Goal: Information Seeking & Learning: Learn about a topic

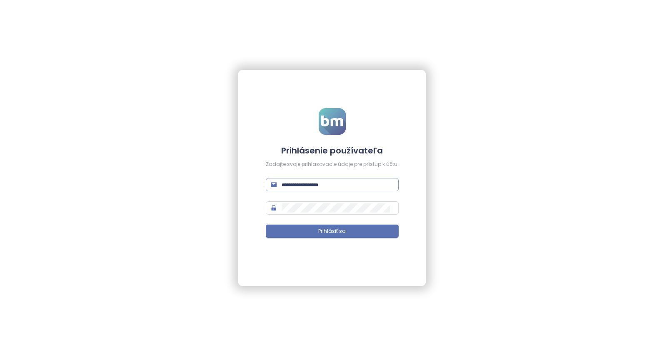
click at [302, 184] on input "text" at bounding box center [338, 184] width 112 height 9
click at [314, 186] on input "text" at bounding box center [338, 184] width 112 height 9
paste input "**********"
type input "**********"
click at [339, 232] on span "Prihlásiť sa" at bounding box center [331, 232] width 27 height 8
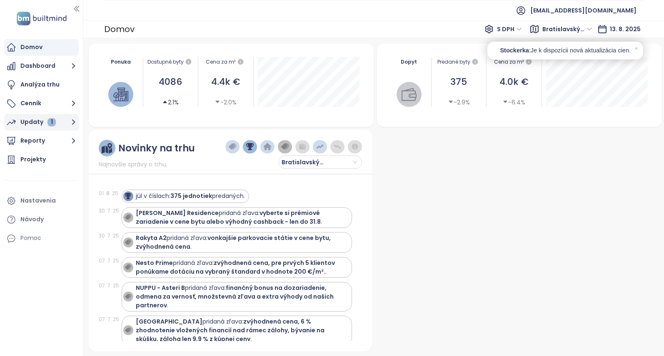
click at [32, 123] on div "Updaty 1" at bounding box center [37, 122] width 35 height 10
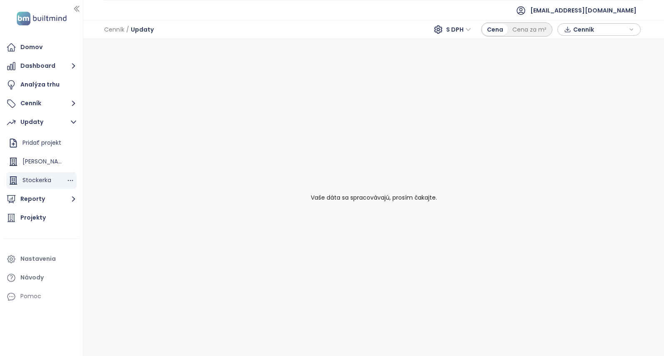
click at [41, 177] on div "Stockerka" at bounding box center [36, 180] width 29 height 10
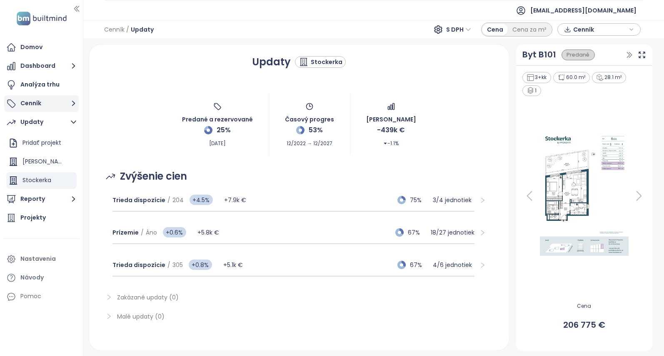
click at [39, 103] on button "Cenník" at bounding box center [41, 103] width 75 height 17
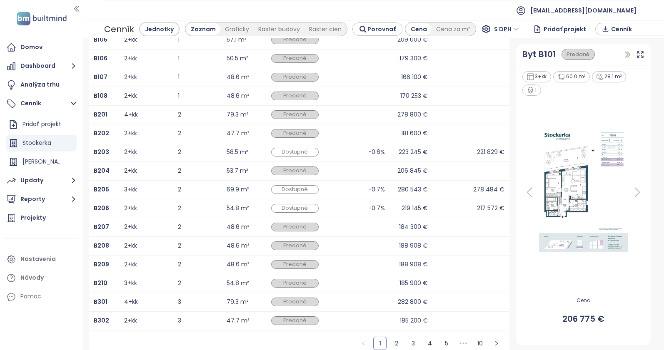
scroll to position [143, 0]
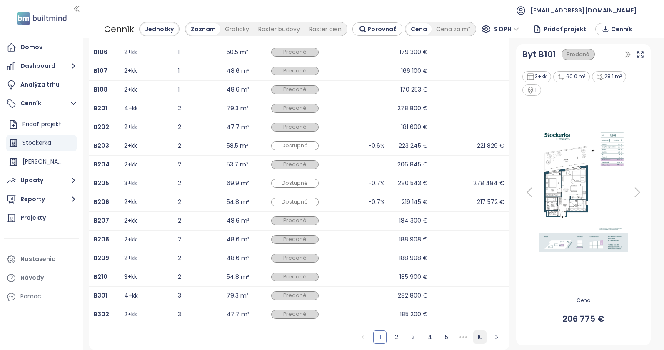
click at [475, 339] on link "10" at bounding box center [480, 337] width 12 height 12
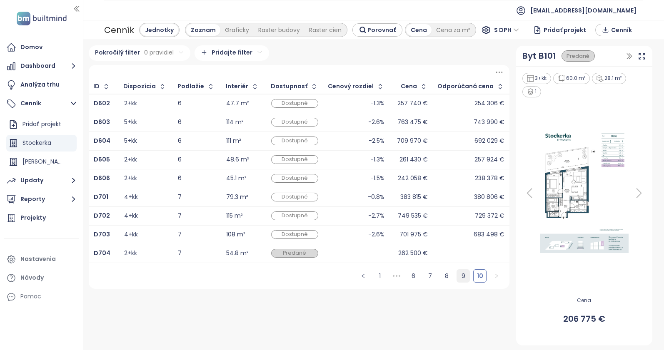
click at [461, 277] on link "9" at bounding box center [463, 276] width 12 height 12
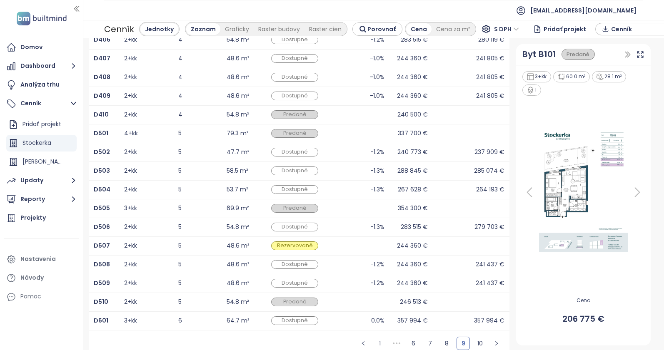
scroll to position [143, 0]
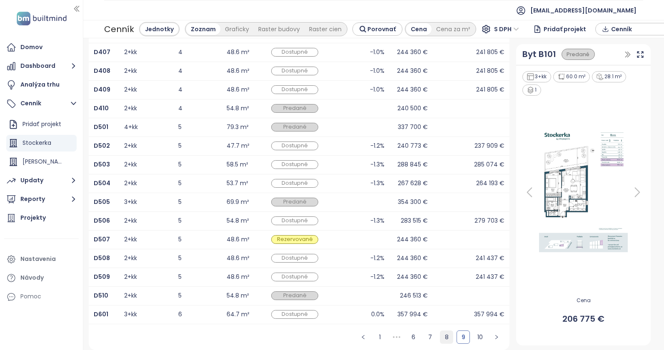
click at [440, 336] on link "8" at bounding box center [446, 337] width 12 height 12
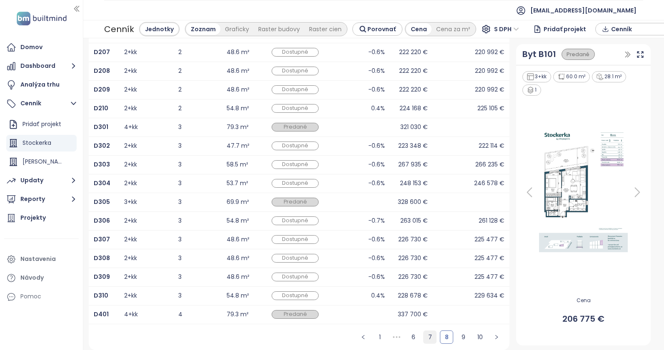
click at [425, 336] on link "7" at bounding box center [430, 337] width 12 height 12
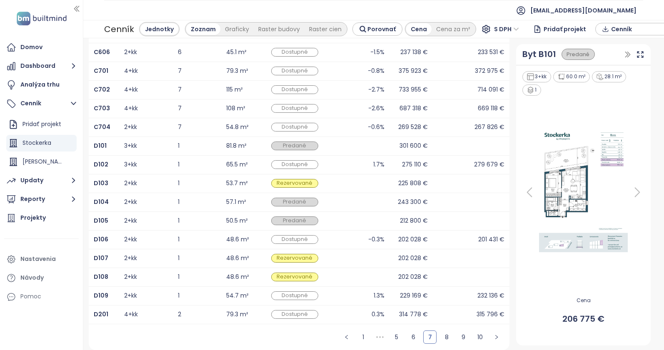
click at [137, 165] on div "3+kk" at bounding box center [130, 164] width 13 height 5
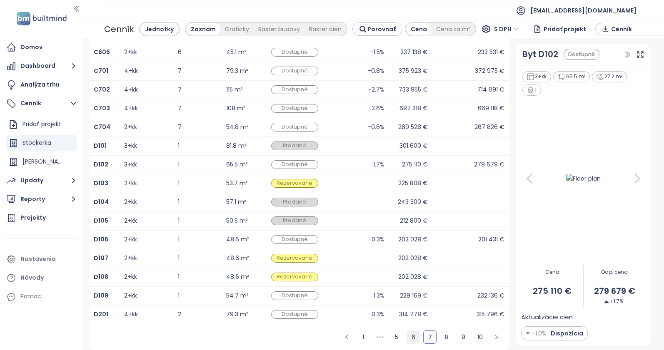
click at [409, 336] on link "6" at bounding box center [413, 337] width 12 height 12
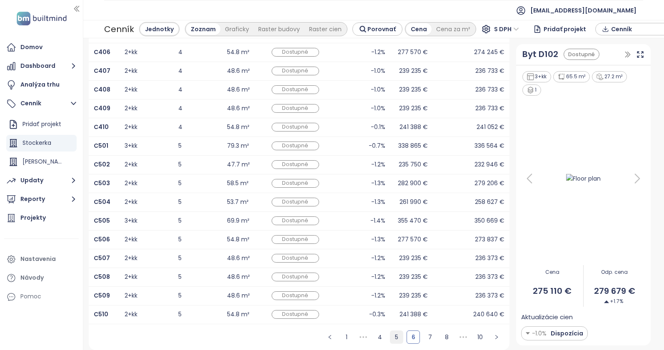
click at [392, 336] on link "5" at bounding box center [396, 337] width 12 height 12
click at [340, 338] on link "1" at bounding box center [346, 337] width 12 height 12
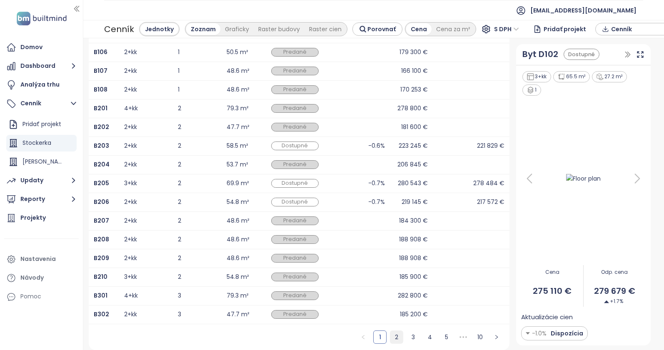
click at [390, 338] on link "2" at bounding box center [396, 337] width 12 height 12
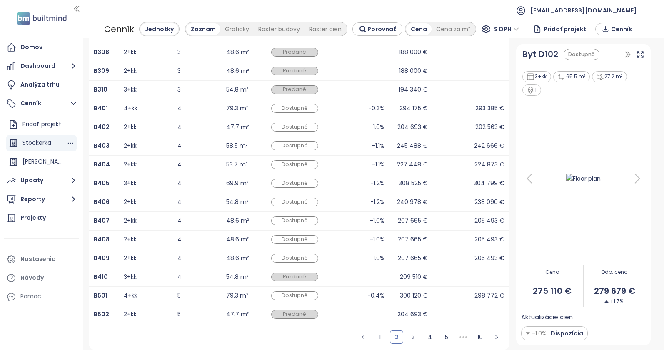
click at [31, 141] on div "Stockerka" at bounding box center [36, 143] width 29 height 10
click at [38, 179] on div "Updaty" at bounding box center [31, 180] width 23 height 10
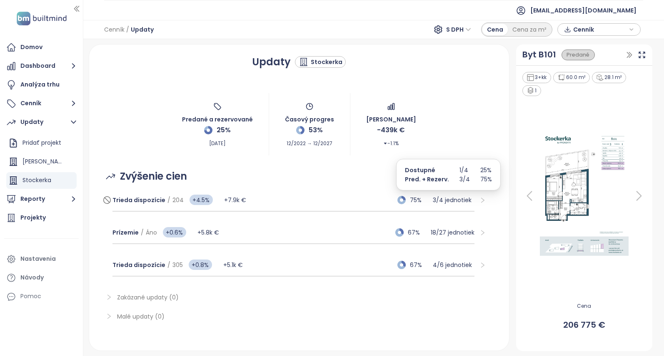
click at [442, 200] on p "3 / 4 jednotiek" at bounding box center [454, 200] width 42 height 9
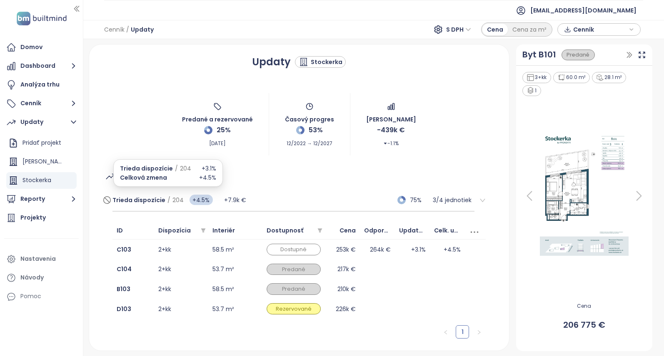
click at [145, 201] on span "Trieda dispozície" at bounding box center [138, 200] width 53 height 8
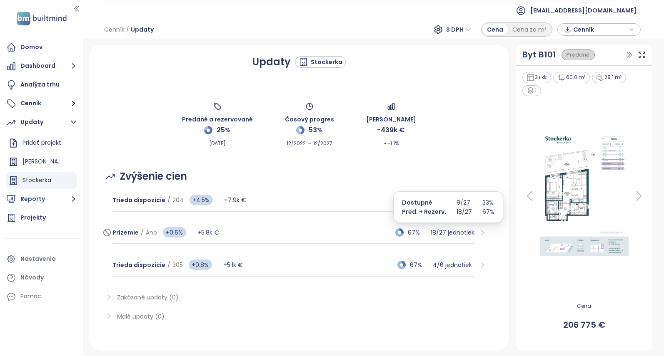
click at [450, 233] on p "18 / 27 jednotiek" at bounding box center [453, 232] width 44 height 9
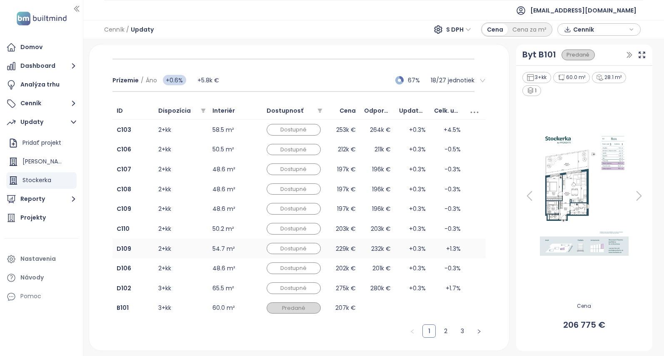
scroll to position [167, 0]
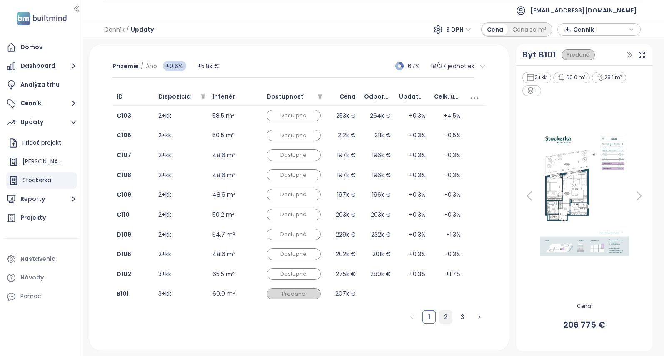
click at [441, 316] on link "2" at bounding box center [445, 317] width 12 height 12
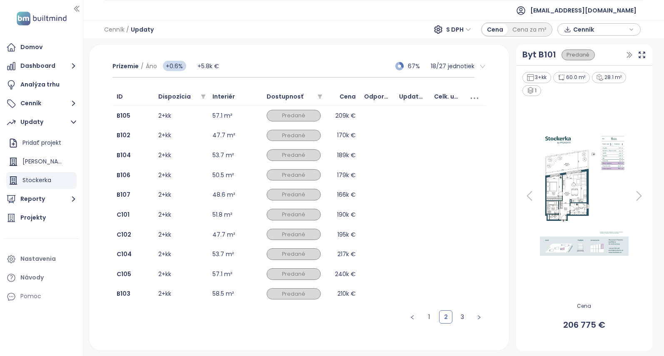
click at [456, 318] on link "3" at bounding box center [462, 317] width 12 height 12
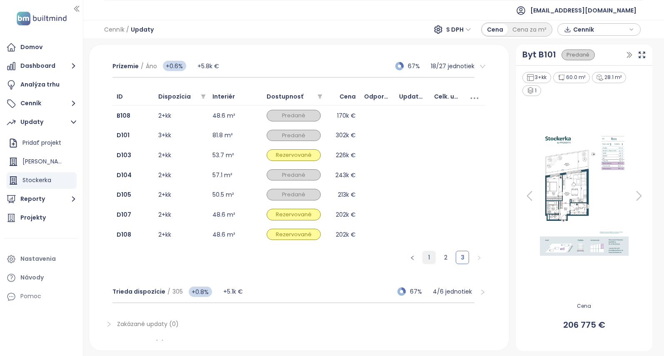
click at [423, 255] on link "1" at bounding box center [429, 258] width 12 height 12
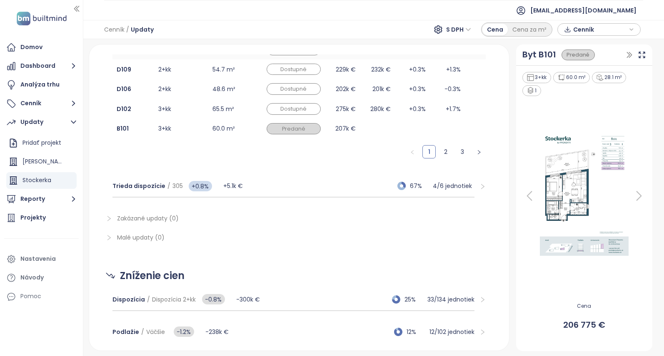
scroll to position [333, 0]
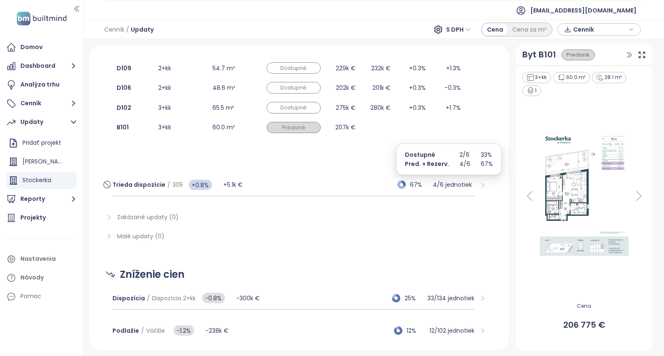
click at [441, 183] on p "4 / 6 jednotiek" at bounding box center [454, 184] width 42 height 9
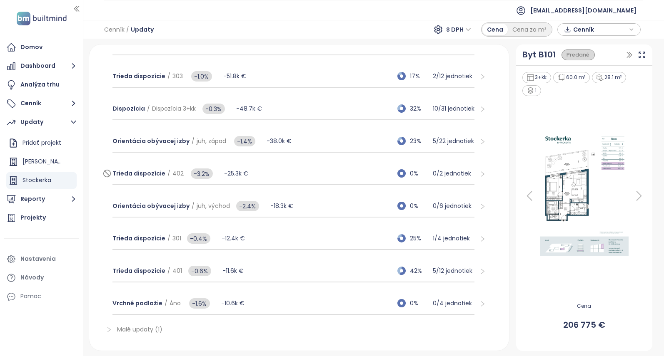
scroll to position [755, 0]
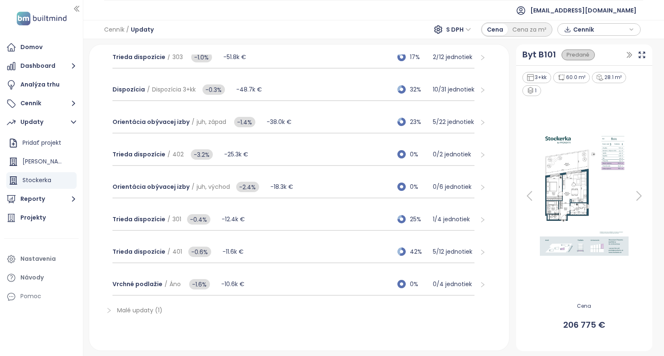
click at [147, 311] on span "Malé updaty (1)" at bounding box center [139, 311] width 45 height 8
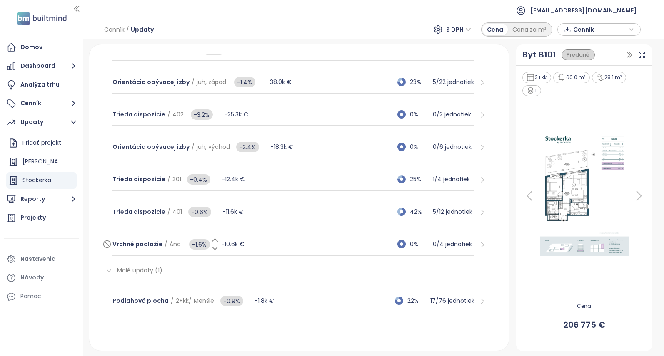
scroll to position [798, 0]
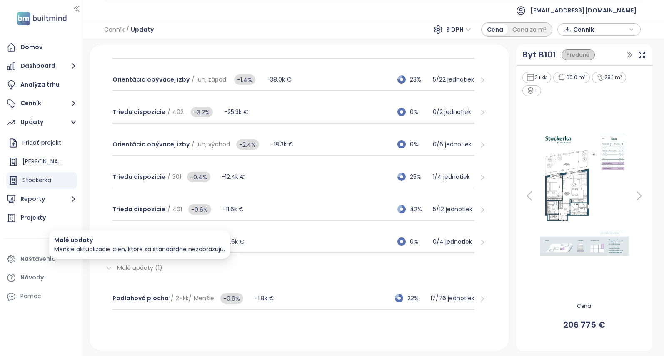
click at [134, 265] on span "Malé updaty (1)" at bounding box center [139, 268] width 45 height 8
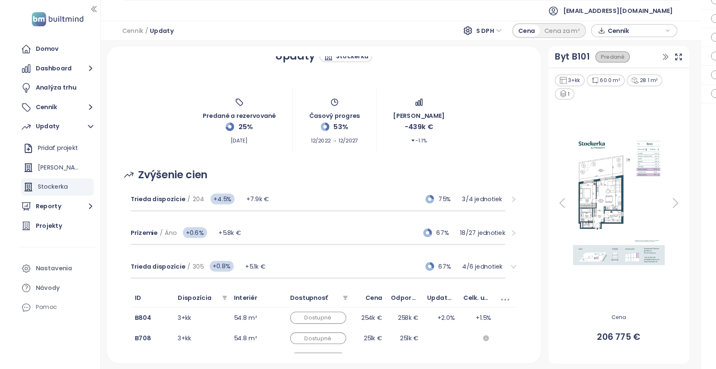
scroll to position [0, 0]
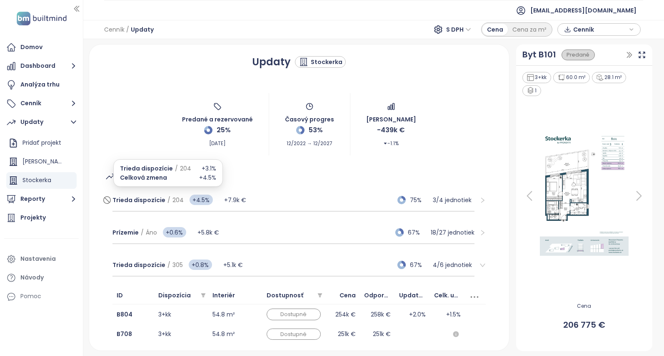
click at [151, 198] on span "Trieda dispozície" at bounding box center [138, 200] width 53 height 8
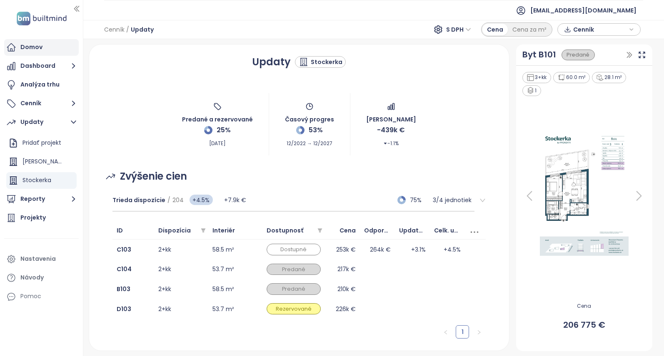
drag, startPoint x: 34, startPoint y: 47, endPoint x: 39, endPoint y: 49, distance: 4.9
click at [34, 47] on div "Domov" at bounding box center [31, 47] width 22 height 10
